Goal: Information Seeking & Learning: Check status

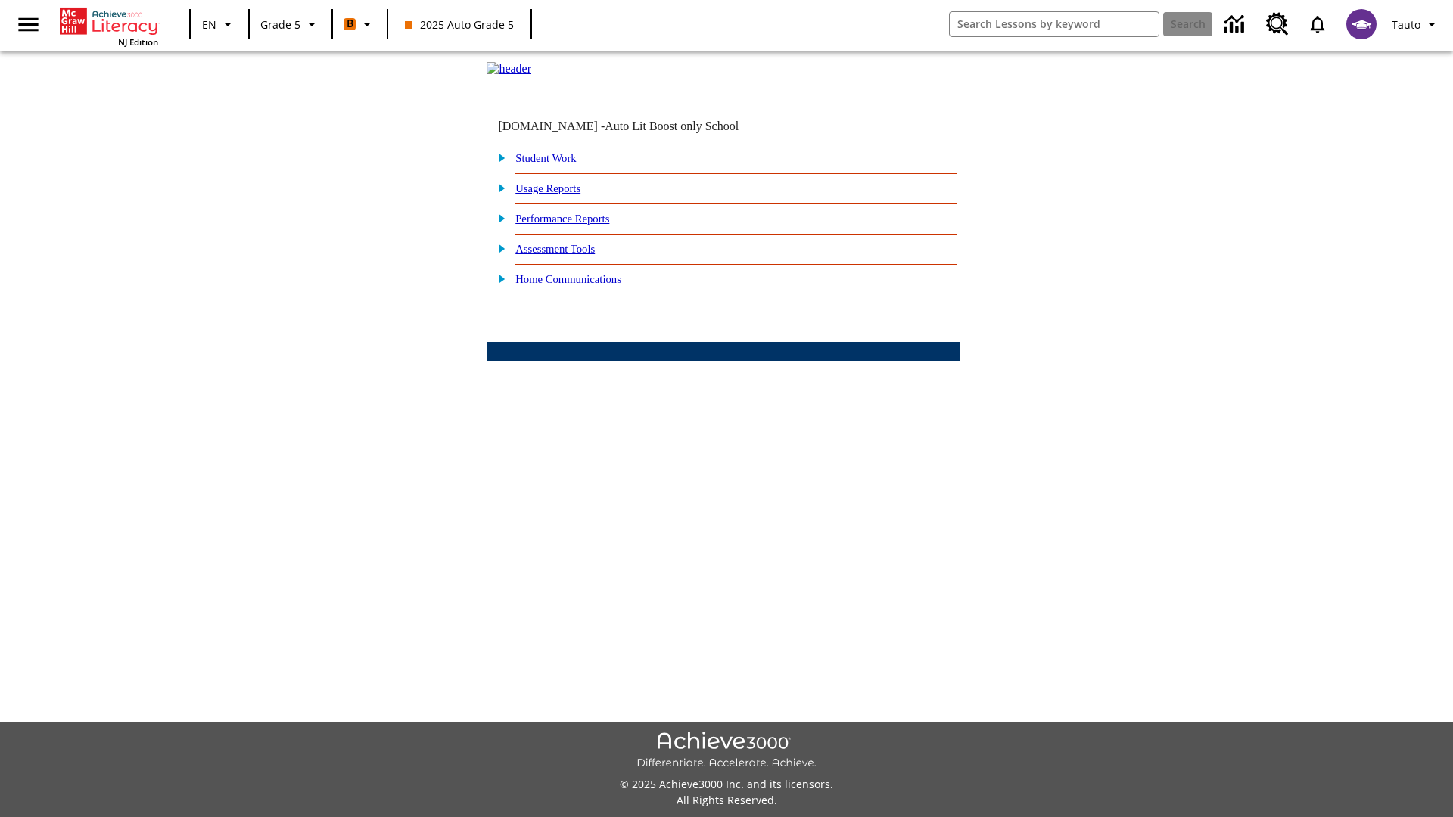
click at [579, 225] on link "Performance Reports" at bounding box center [562, 219] width 94 height 12
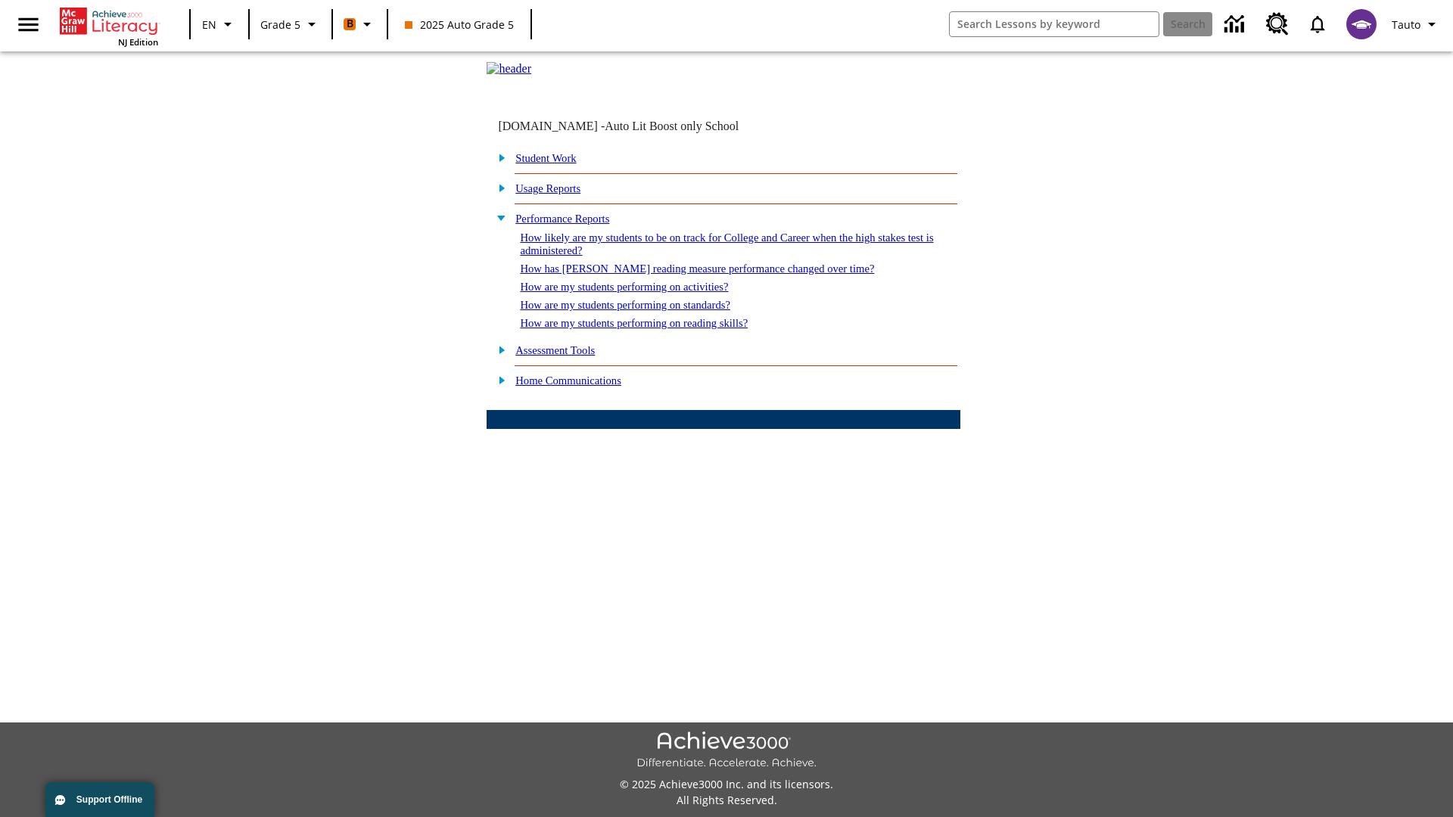
click at [688, 275] on link "How has [PERSON_NAME] reading measure performance changed over time?" at bounding box center [697, 269] width 354 height 12
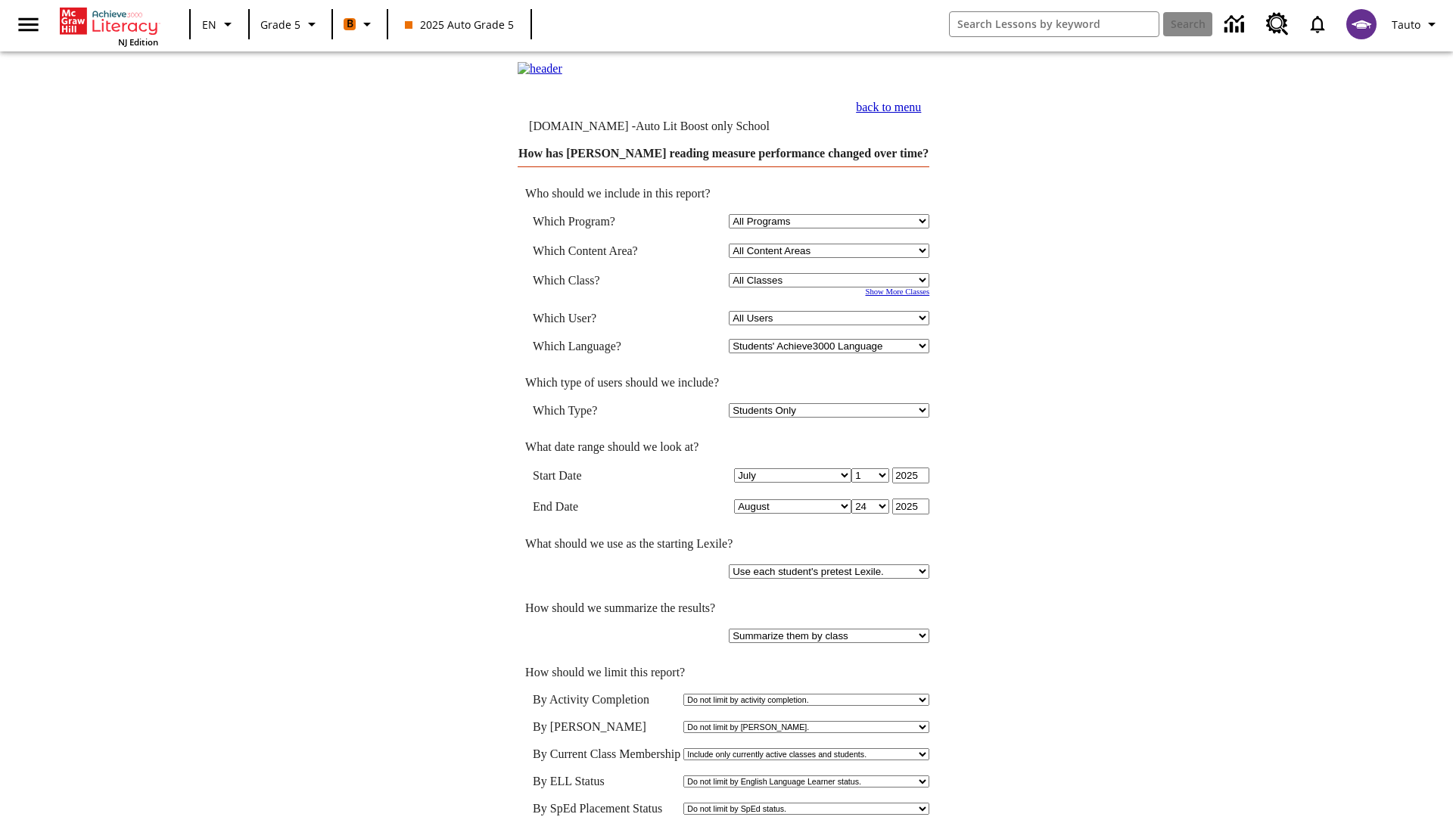
click at [830, 288] on select "Select a Class: All Classes 2025 Auto Grade 5 OL 2025 Auto Grade 6" at bounding box center [829, 280] width 201 height 14
select select "11133131"
select select "21437107"
